Goal: Entertainment & Leisure: Consume media (video, audio)

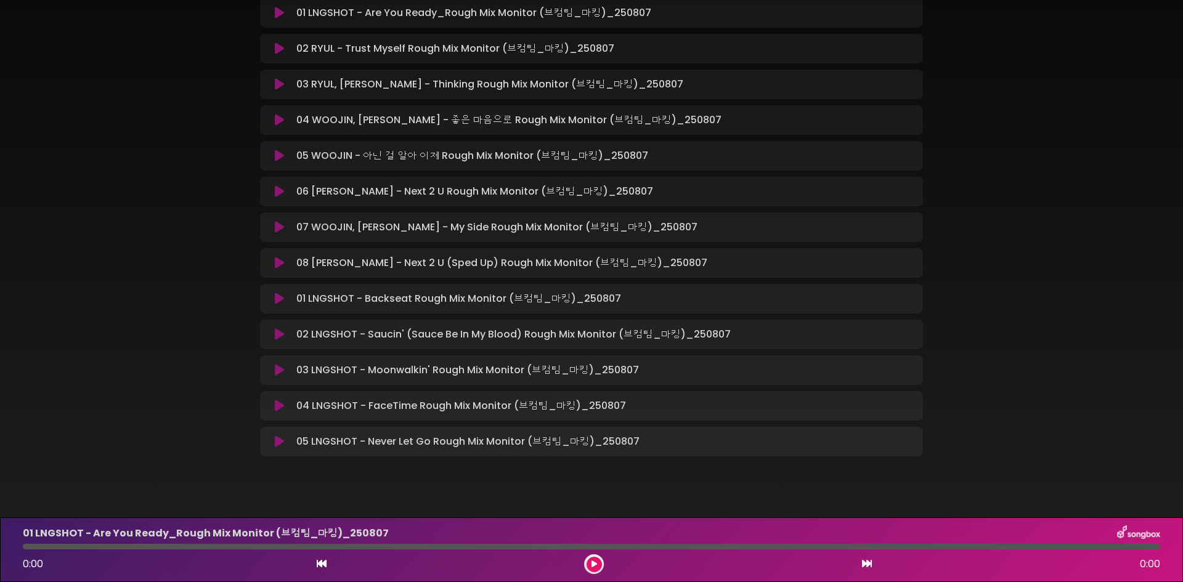
scroll to position [212, 0]
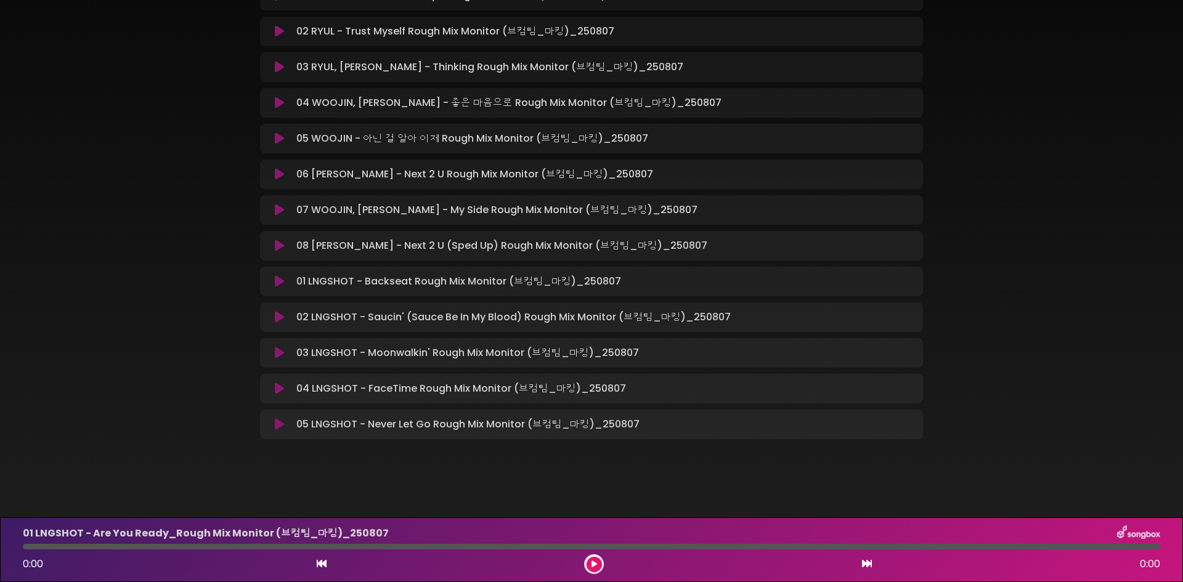
click at [273, 390] on button at bounding box center [279, 388] width 24 height 12
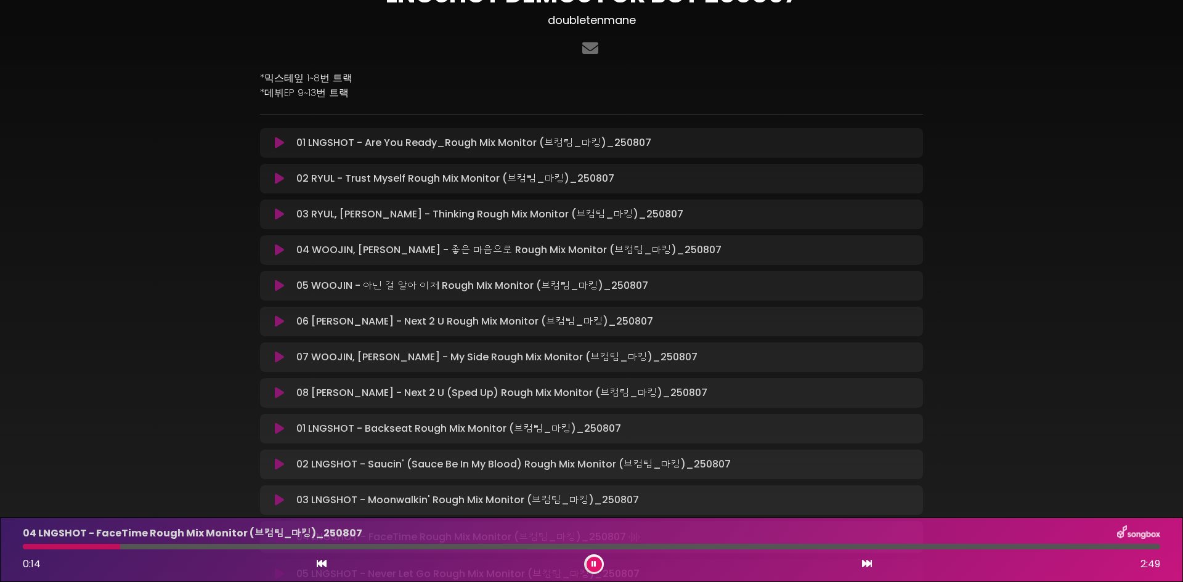
scroll to position [123, 0]
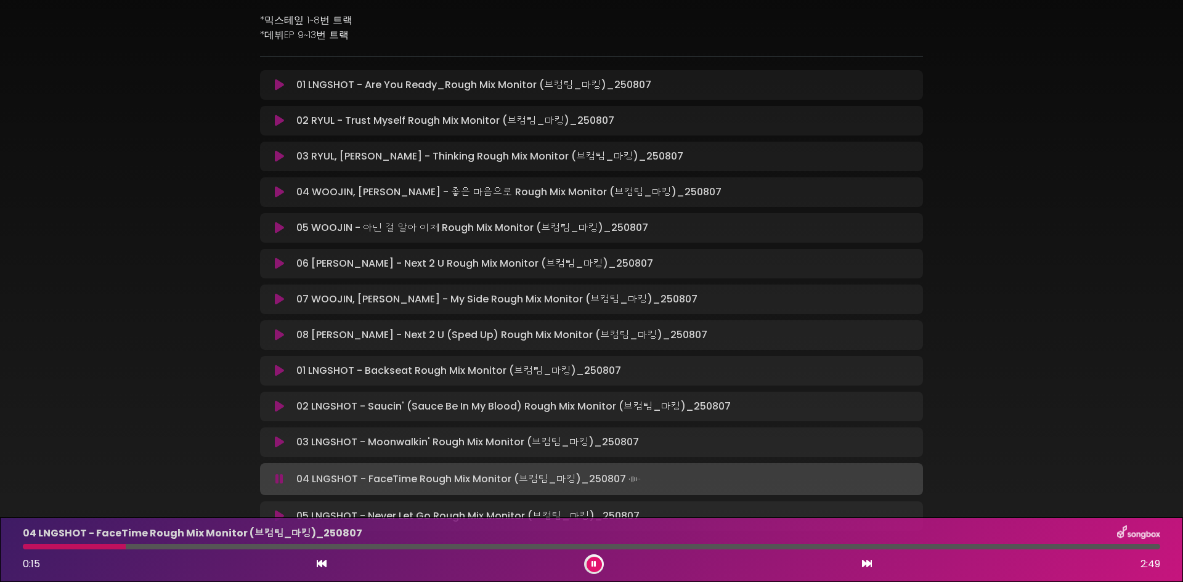
click at [280, 339] on icon at bounding box center [279, 335] width 9 height 12
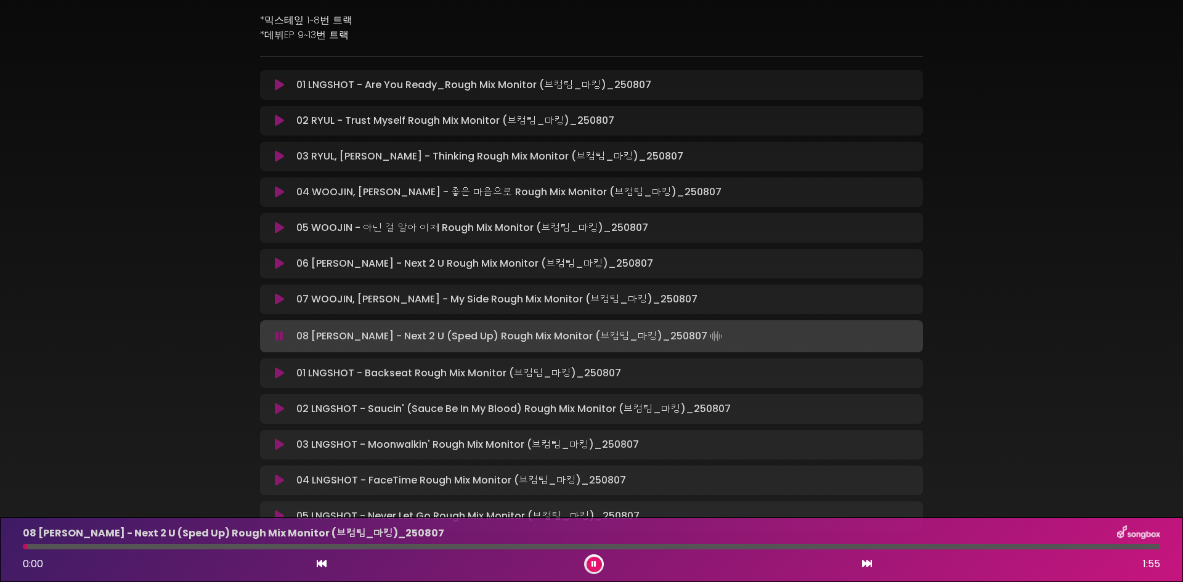
click at [411, 546] on div at bounding box center [591, 547] width 1137 height 6
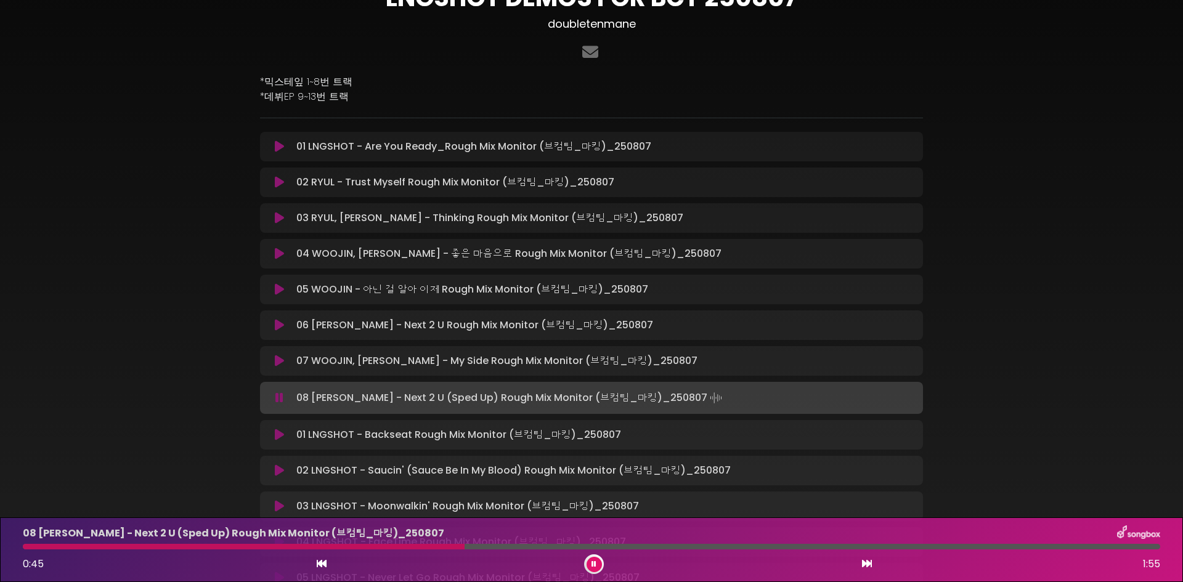
click at [280, 365] on icon at bounding box center [279, 361] width 9 height 12
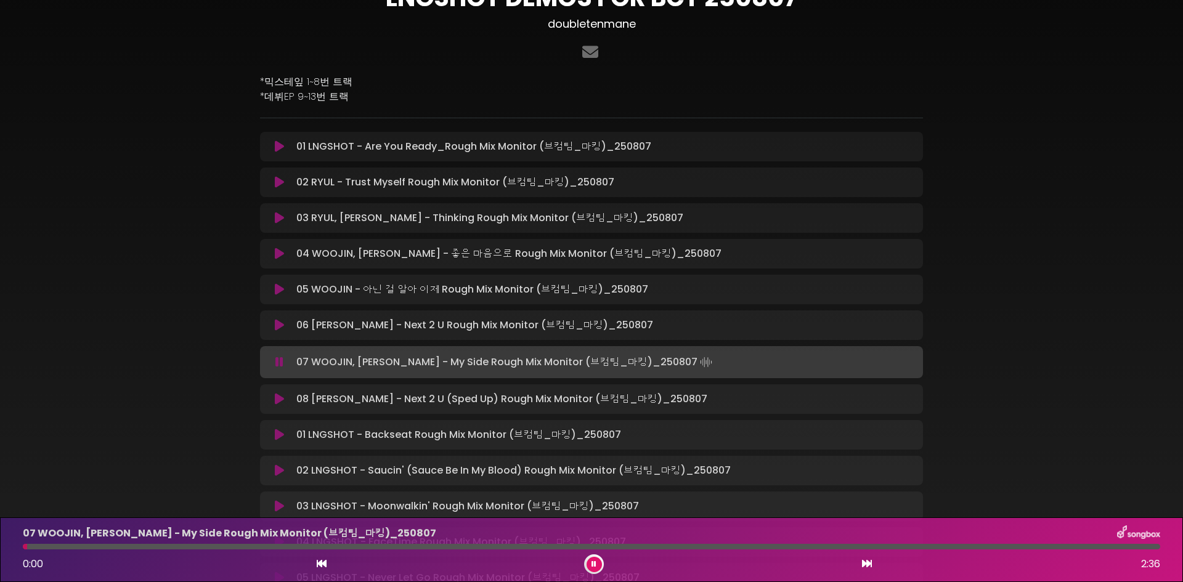
click at [437, 548] on div at bounding box center [591, 547] width 1137 height 6
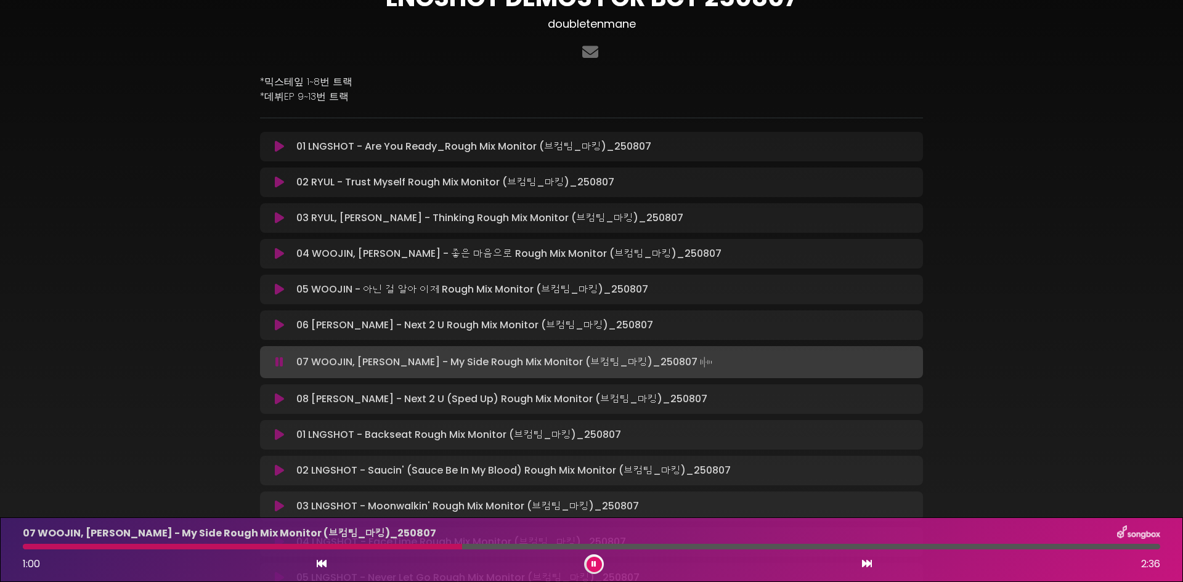
click at [278, 325] on icon at bounding box center [279, 325] width 9 height 12
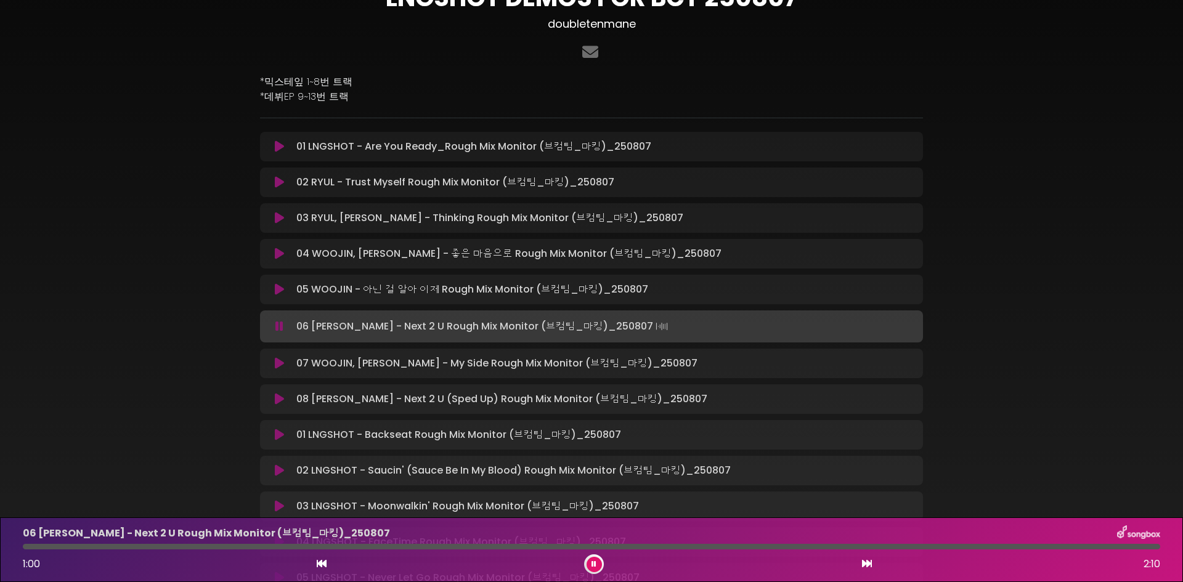
drag, startPoint x: 501, startPoint y: 543, endPoint x: 508, endPoint y: 545, distance: 7.2
click at [503, 543] on div "06 [PERSON_NAME] - Next 2 U Rough Mix Monitor (브컴팀_마킹)_[DATE] 1:00 2:10" at bounding box center [591, 549] width 1152 height 49
click at [587, 546] on div at bounding box center [591, 547] width 1137 height 6
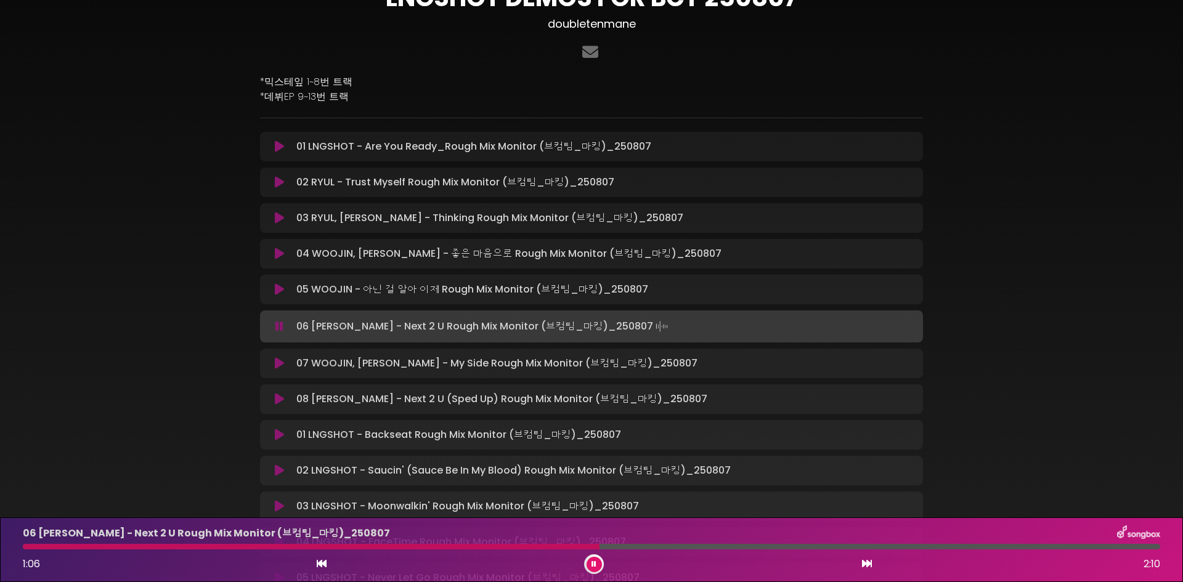
click at [287, 287] on button at bounding box center [279, 289] width 24 height 12
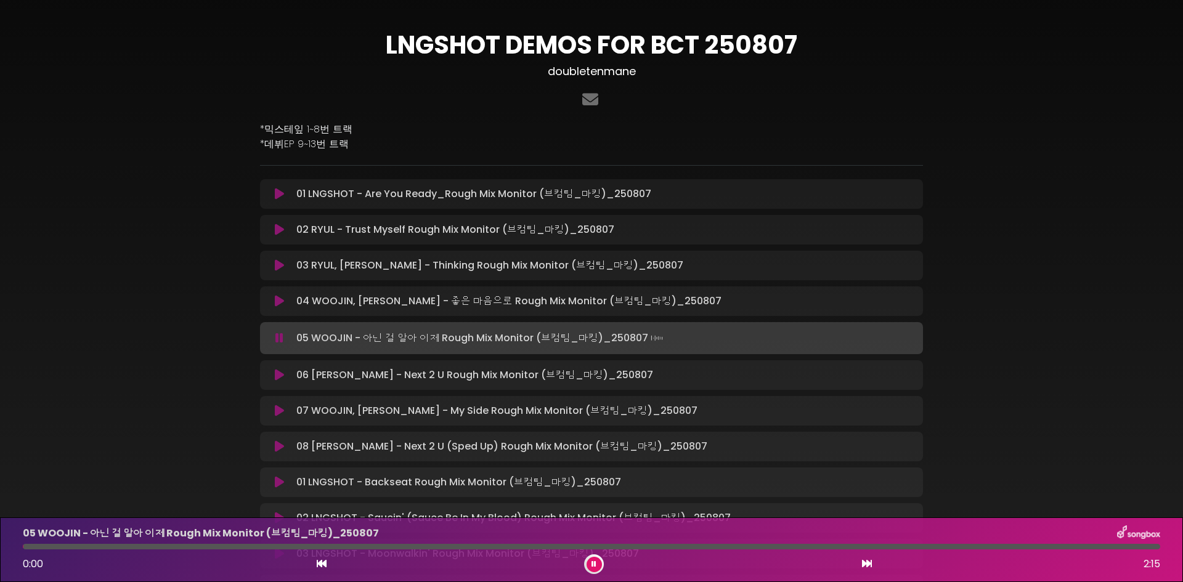
scroll to position [0, 0]
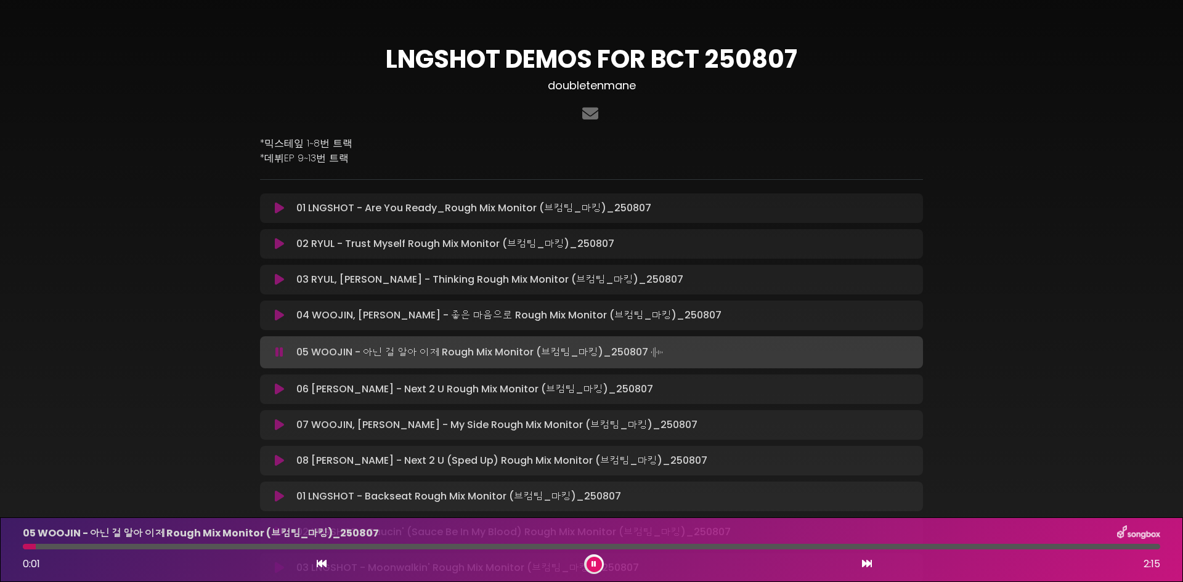
click at [283, 315] on icon at bounding box center [279, 315] width 9 height 12
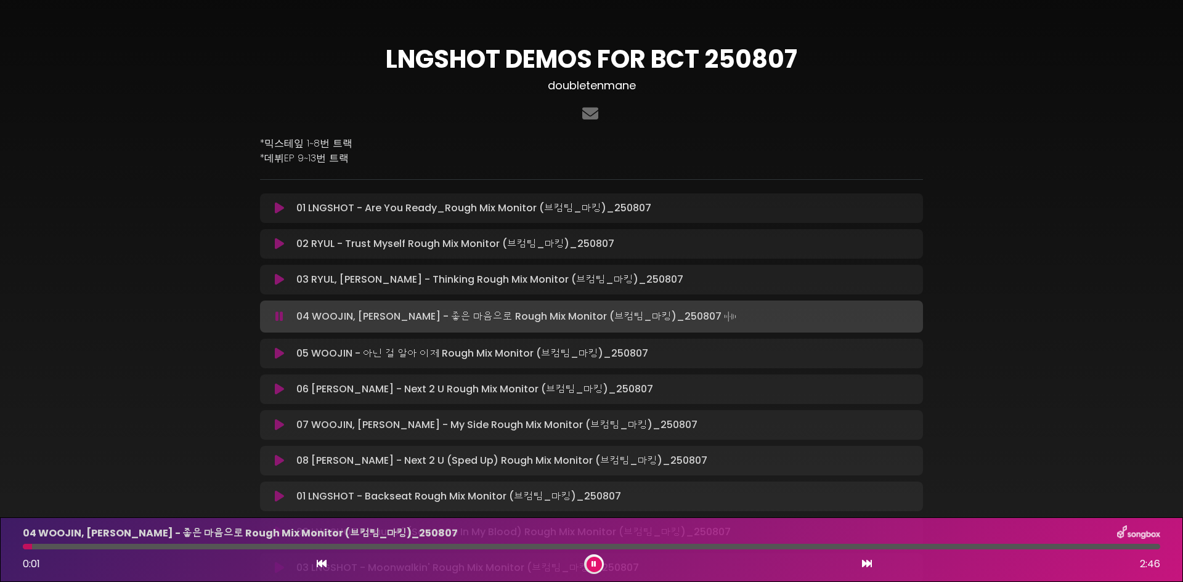
click at [293, 278] on div "03 [PERSON_NAME], [PERSON_NAME] - Thinking Rough Mix Monitor (브컴팀_마킹)_2…" at bounding box center [603, 279] width 624 height 15
click at [281, 277] on icon at bounding box center [279, 279] width 9 height 12
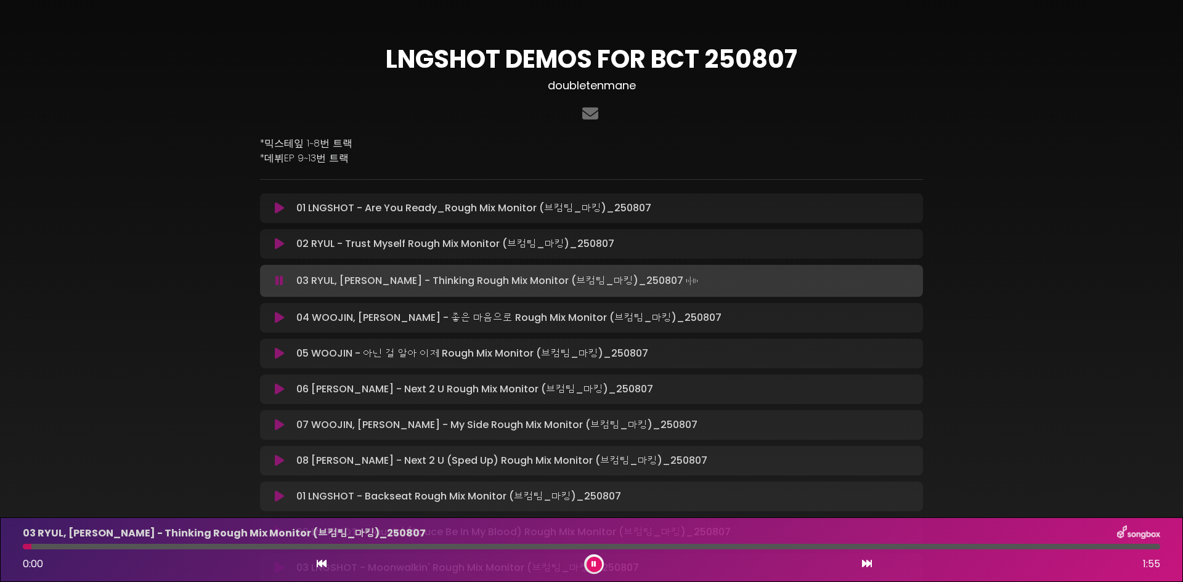
click at [281, 241] on icon at bounding box center [279, 244] width 9 height 12
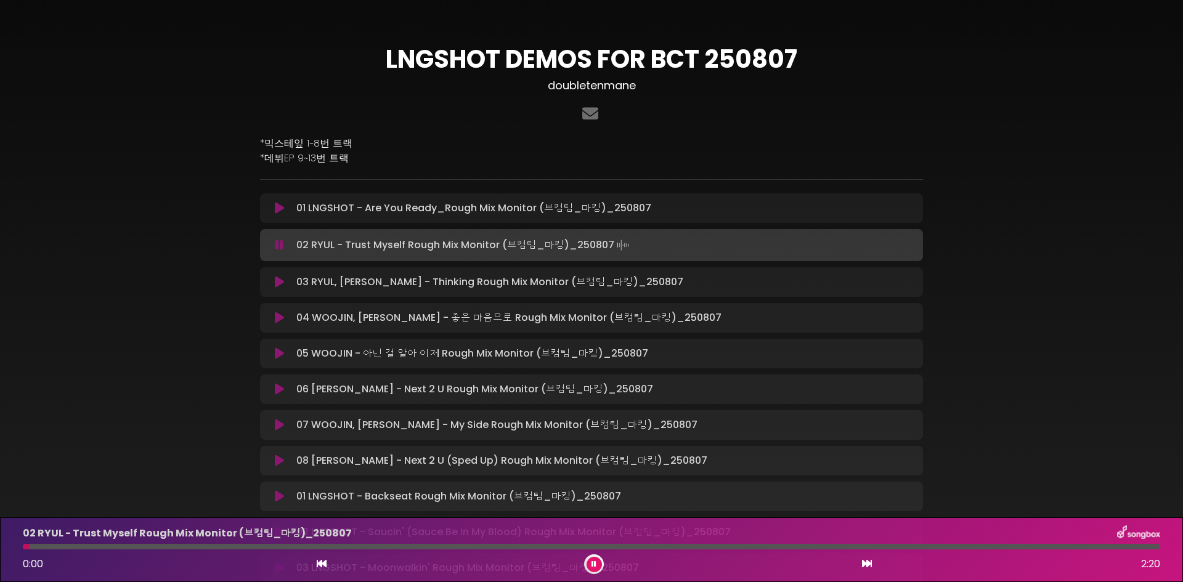
click at [279, 283] on icon at bounding box center [279, 282] width 9 height 12
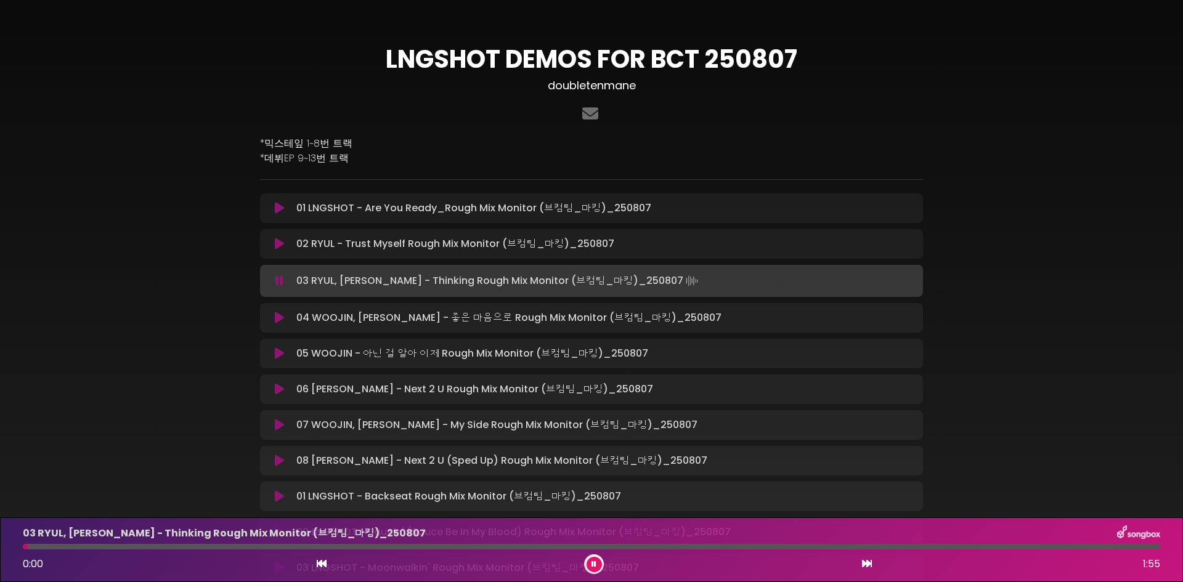
click at [484, 548] on div "03 RYUL, [PERSON_NAME] - Thinking Rough Mix Monitor (브컴팀_마킹)_[DATE] 0:0…" at bounding box center [591, 549] width 1152 height 49
click at [469, 546] on div at bounding box center [591, 547] width 1137 height 6
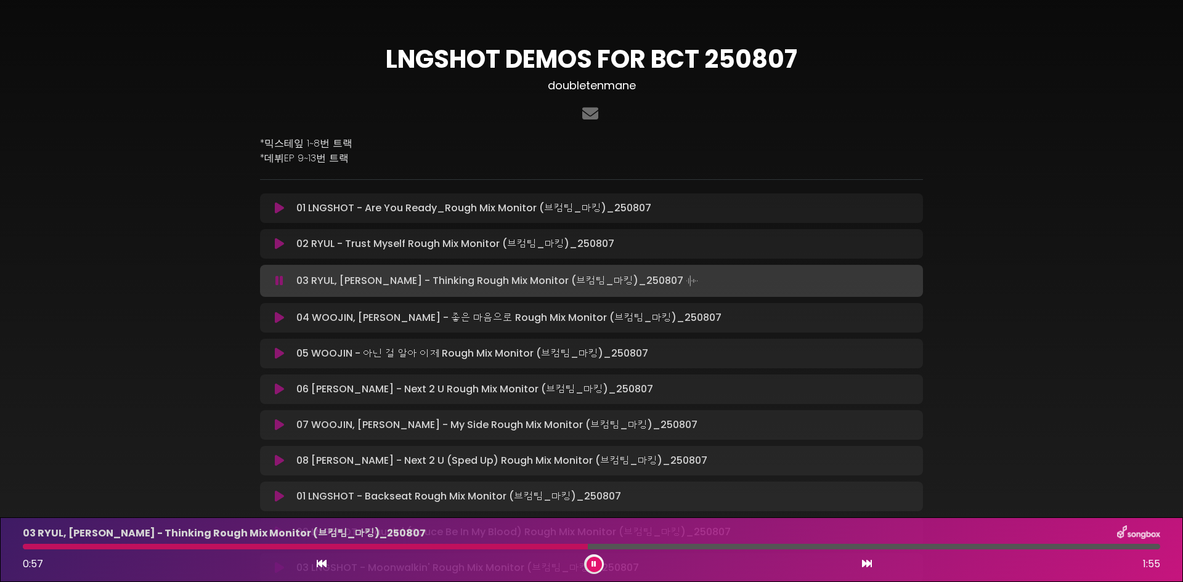
click at [800, 549] on div at bounding box center [591, 547] width 1137 height 6
click at [276, 249] on icon at bounding box center [279, 244] width 9 height 12
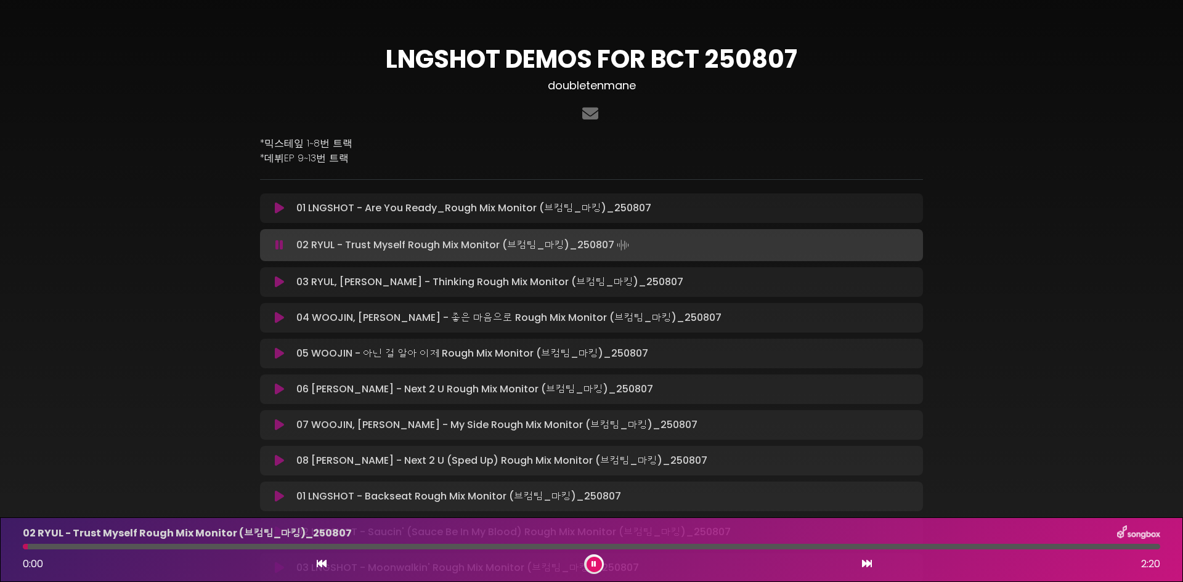
click at [508, 548] on div at bounding box center [591, 547] width 1137 height 6
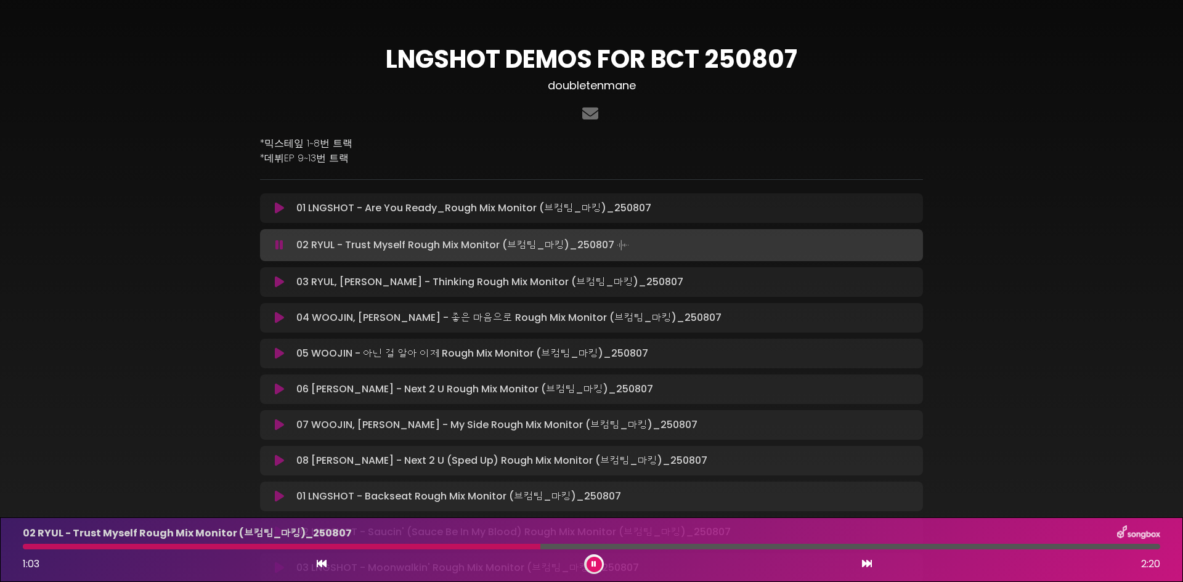
click at [945, 549] on div at bounding box center [591, 547] width 1137 height 6
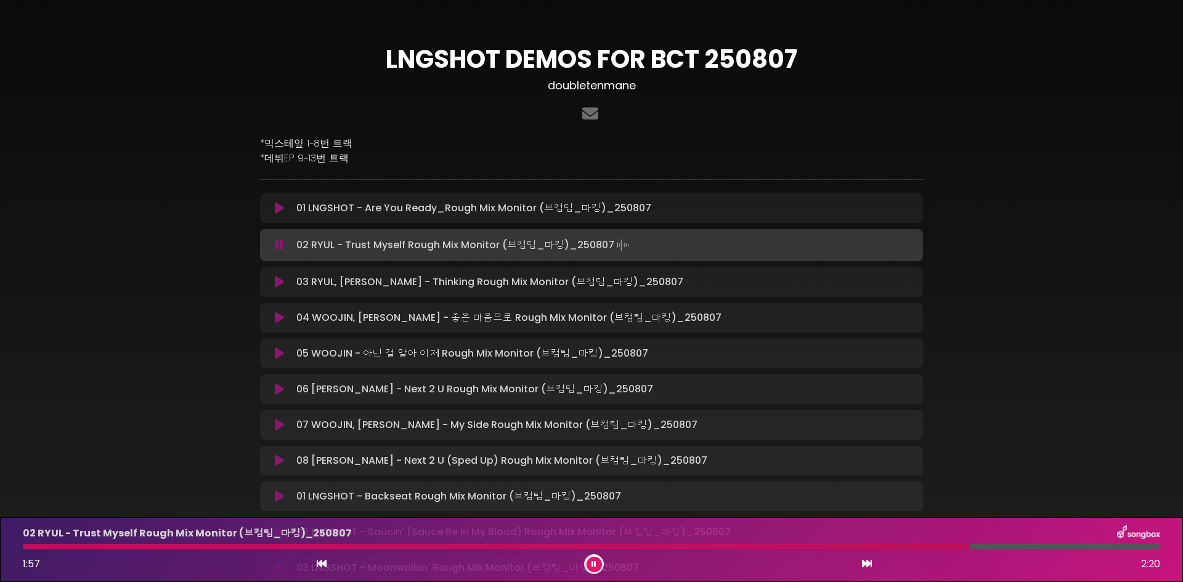
click at [254, 546] on div at bounding box center [496, 547] width 947 height 6
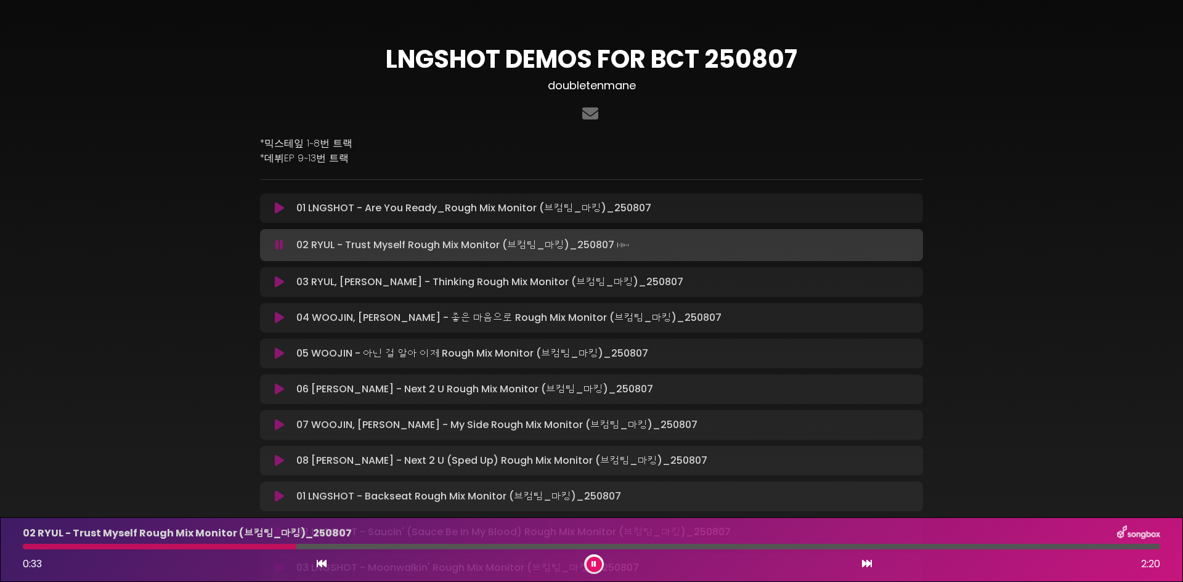
click at [275, 204] on icon at bounding box center [279, 208] width 9 height 12
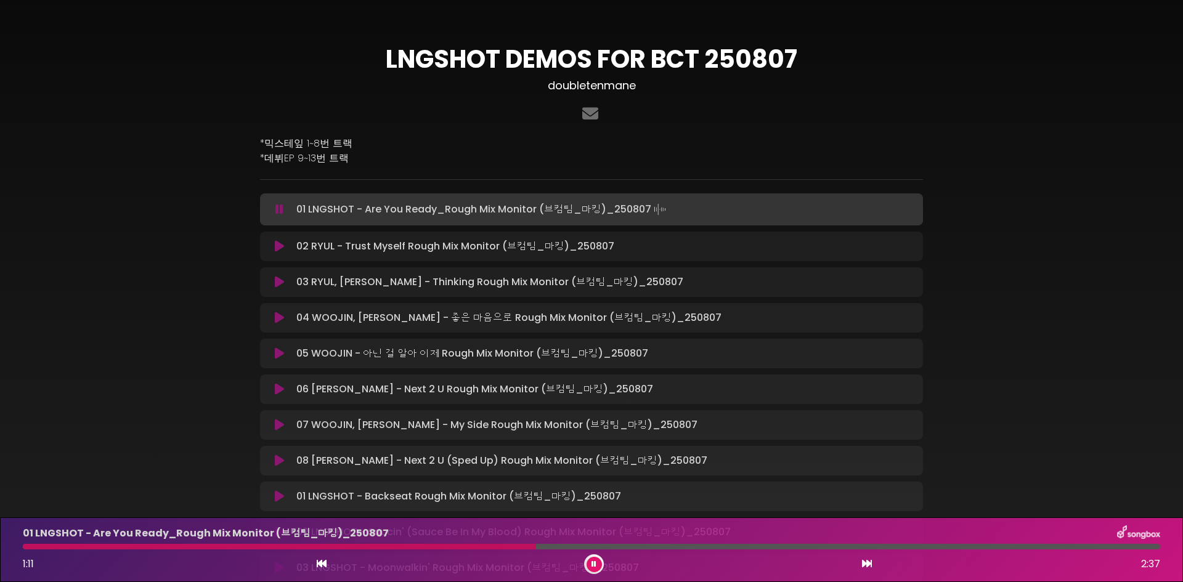
click at [596, 569] on button at bounding box center [593, 564] width 15 height 15
